Goal: Transaction & Acquisition: Purchase product/service

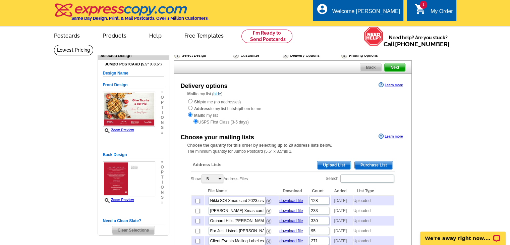
click at [330, 165] on span "Upload List" at bounding box center [333, 165] width 33 height 8
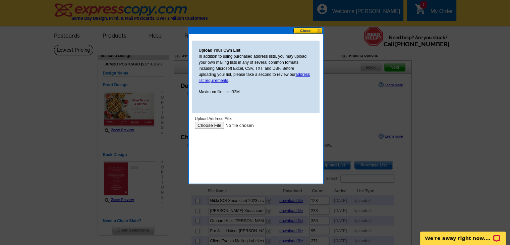
click at [214, 124] on input "file" at bounding box center [236, 125] width 85 height 7
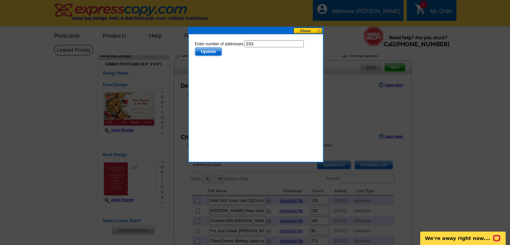
click at [304, 30] on button at bounding box center [308, 30] width 30 height 6
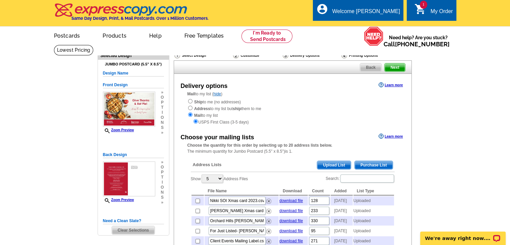
click at [335, 163] on span "Upload List" at bounding box center [333, 165] width 33 height 8
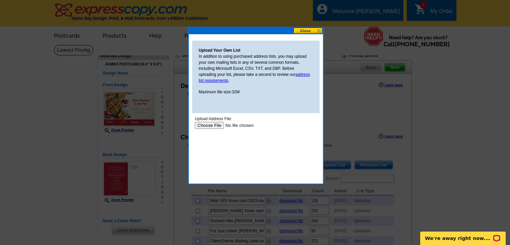
click at [207, 125] on input "file" at bounding box center [236, 125] width 85 height 7
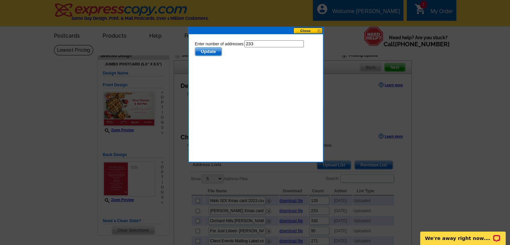
click at [212, 53] on span "Update" at bounding box center [208, 52] width 26 height 8
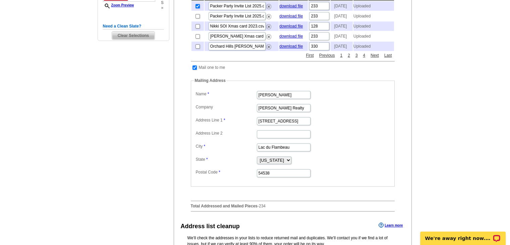
scroll to position [201, 0]
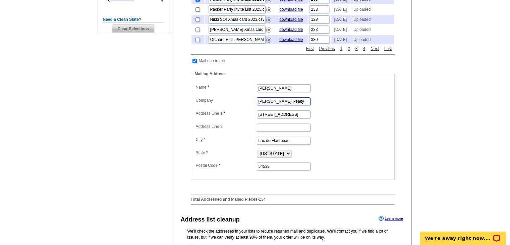
drag, startPoint x: 302, startPoint y: 114, endPoint x: 242, endPoint y: 117, distance: 60.1
click at [242, 106] on dd "[PERSON_NAME] Realty" at bounding box center [292, 101] width 197 height 10
click at [339, 119] on dd "[STREET_ADDRESS]" at bounding box center [292, 114] width 197 height 10
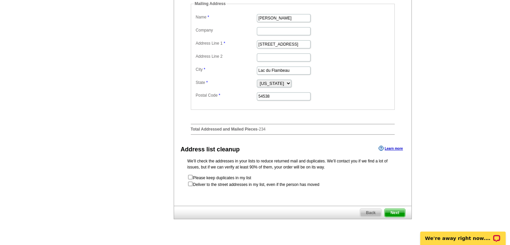
scroll to position [302, 0]
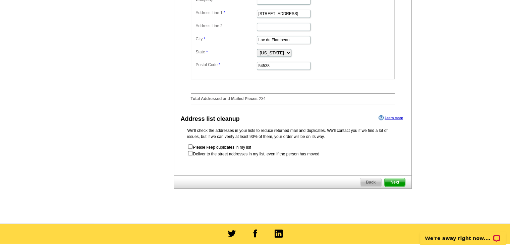
click at [396, 186] on span "Next" at bounding box center [395, 182] width 20 height 8
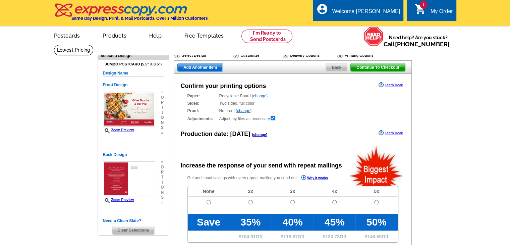
radio input "false"
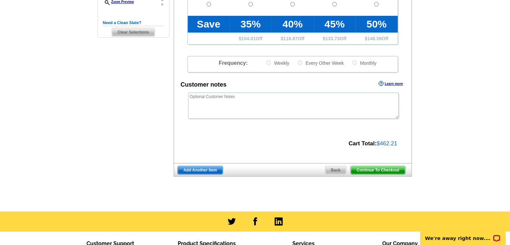
scroll to position [201, 0]
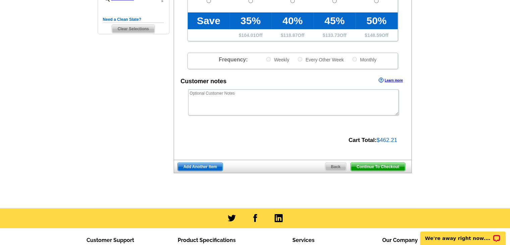
click at [389, 167] on span "Continue To Checkout" at bounding box center [378, 167] width 54 height 8
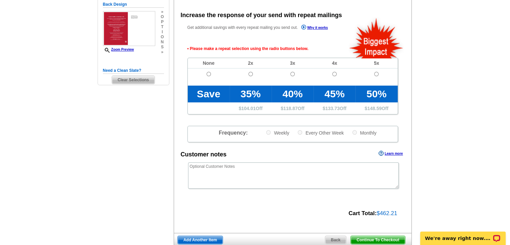
scroll to position [150, 0]
click at [210, 75] on input "radio" at bounding box center [209, 74] width 4 height 4
radio input "true"
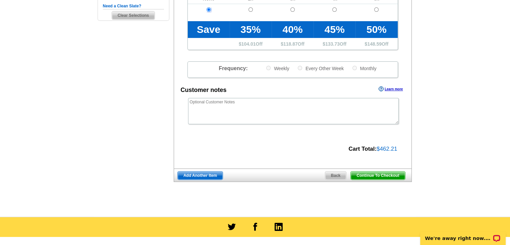
scroll to position [217, 0]
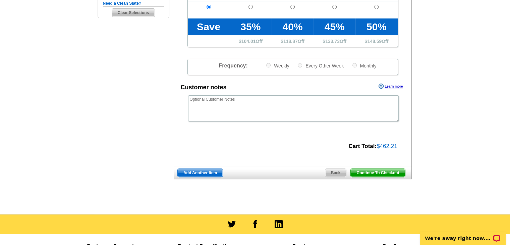
click at [378, 172] on span "Continue To Checkout" at bounding box center [378, 173] width 54 height 8
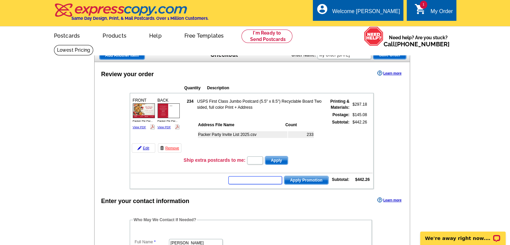
click at [245, 177] on input "text" at bounding box center [255, 180] width 54 height 8
paste input "HURRY40"
type input "HURRY40"
click at [304, 178] on span "Apply Promotion" at bounding box center [306, 180] width 44 height 8
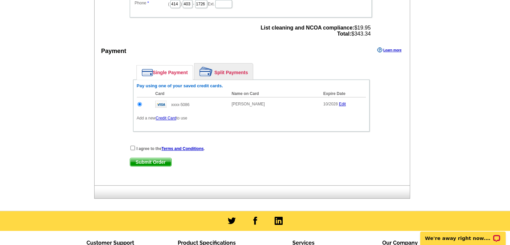
scroll to position [302, 0]
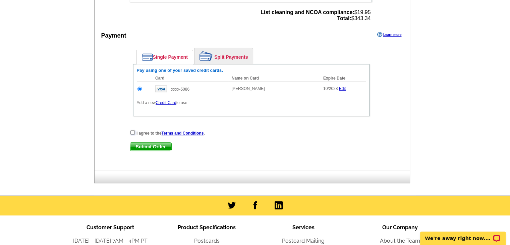
click at [132, 130] on input "checkbox" at bounding box center [132, 132] width 4 height 4
checkbox input "true"
click at [151, 143] on span "Submit Order" at bounding box center [150, 147] width 41 height 8
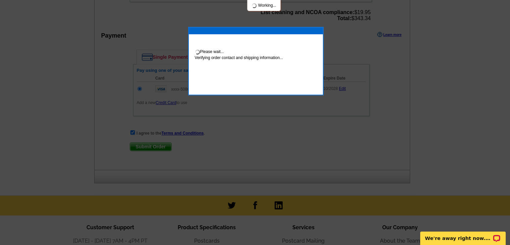
scroll to position [335, 0]
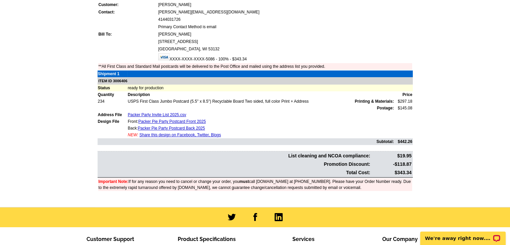
scroll to position [168, 0]
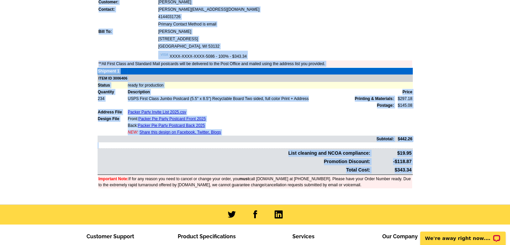
drag, startPoint x: 86, startPoint y: 65, endPoint x: 418, endPoint y: 178, distance: 350.9
click at [418, 178] on main "Order Number: 1475922 Download Invoice | Print Invoice Order Name My Order [DAT…" at bounding box center [255, 89] width 510 height 229
copy div "Order Name My Order [DATE] Customer: [PERSON_NAME] Contact: [PERSON_NAME][EMAIL…"
click at [299, 113] on td "Packer Party Invite List 2025.csv" at bounding box center [260, 112] width 267 height 7
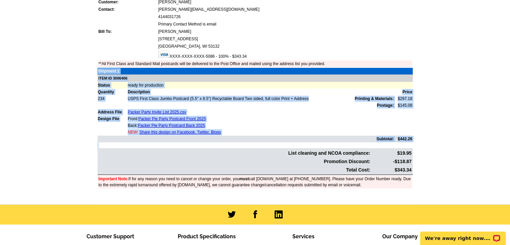
drag, startPoint x: 414, startPoint y: 168, endPoint x: 97, endPoint y: 77, distance: 330.7
click at [97, 77] on div "Order Number: 1475922 Download Invoice | Print Invoice Order Name My Order [DAT…" at bounding box center [255, 89] width 322 height 220
copy div "Shipment 1 ITEM ID 3006406 Status ready for production Quantity Description Pri…"
